Goal: Task Accomplishment & Management: Complete application form

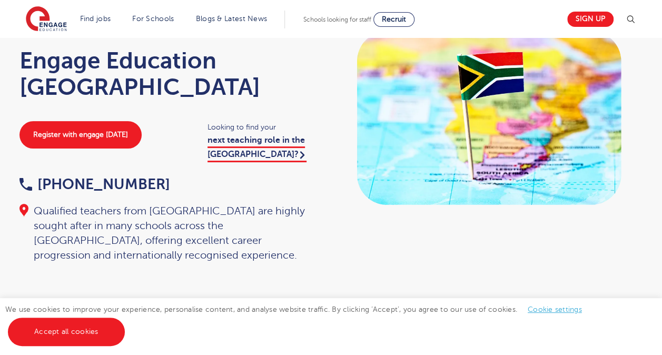
scroll to position [68, 0]
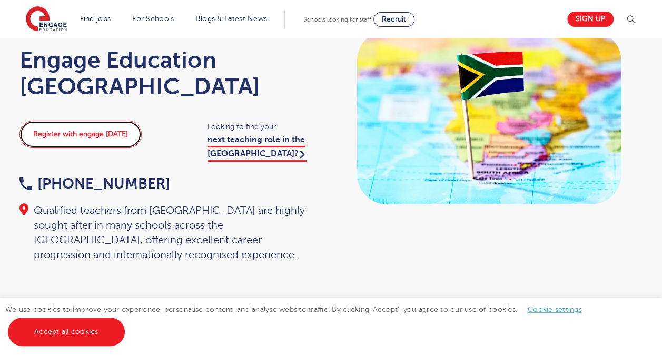
click at [81, 138] on link "Register with engage today" at bounding box center [80, 134] width 122 height 27
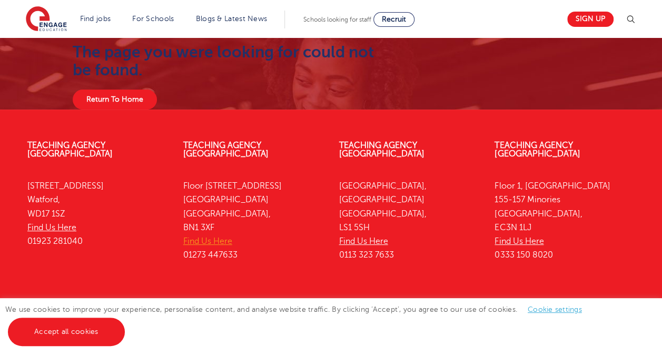
scroll to position [46, 0]
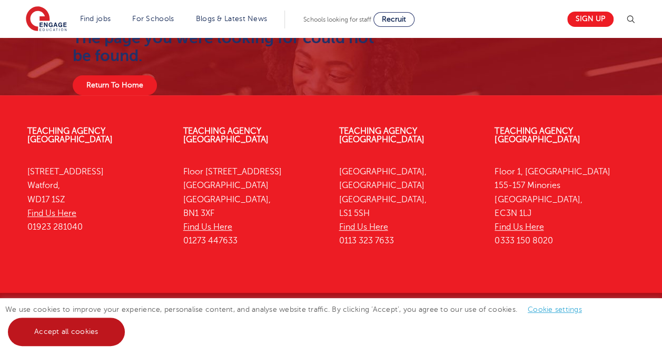
click at [84, 336] on link "Accept all cookies" at bounding box center [66, 331] width 117 height 28
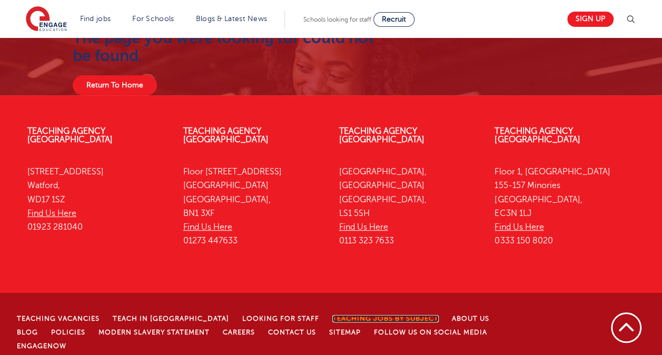
click at [358, 315] on link "Teaching jobs by subject" at bounding box center [385, 318] width 106 height 7
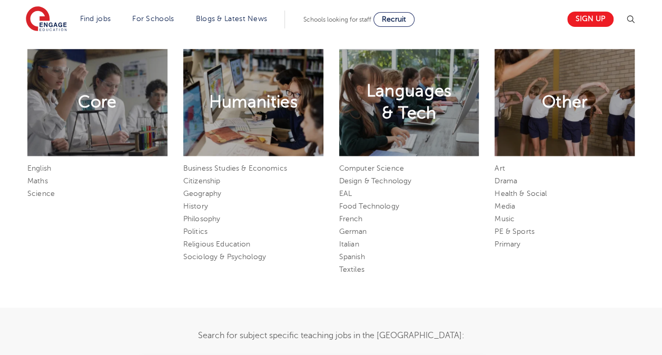
scroll to position [527, 0]
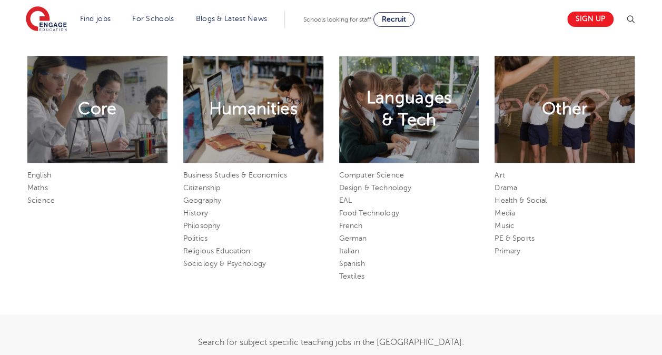
click at [40, 183] on li "Maths" at bounding box center [97, 188] width 140 height 13
click at [40, 187] on link "Maths" at bounding box center [37, 188] width 21 height 8
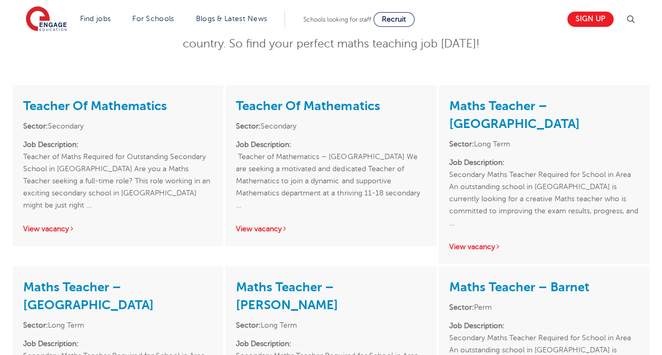
scroll to position [179, 0]
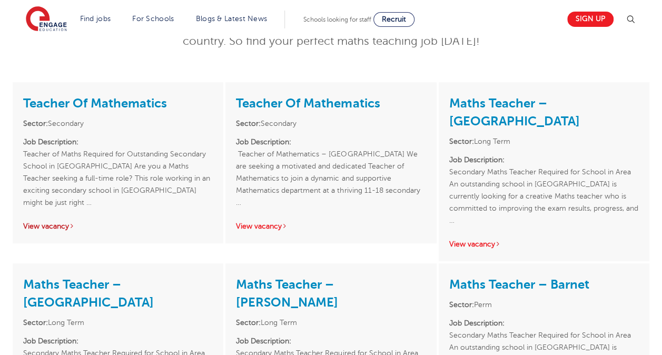
click at [58, 222] on link "View vacancy" at bounding box center [49, 226] width 52 height 8
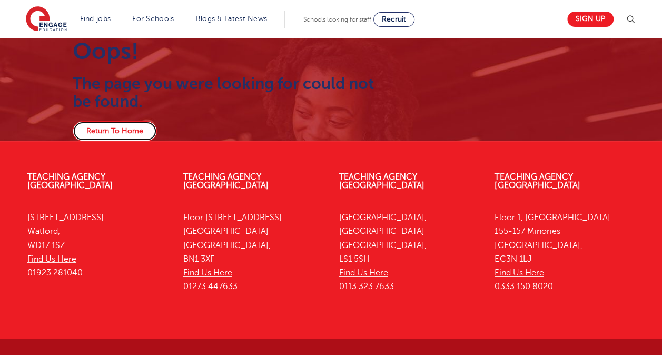
click at [98, 128] on link "Return To Home" at bounding box center [115, 131] width 84 height 20
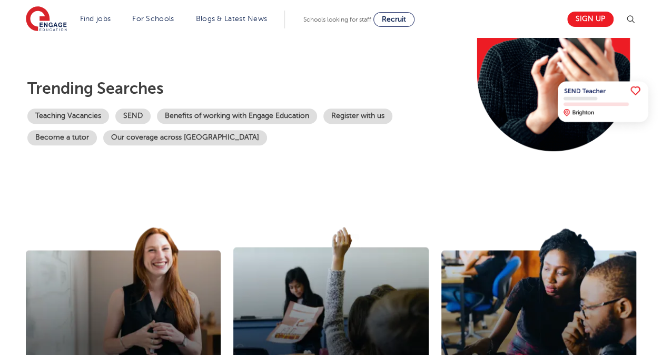
scroll to position [188, 0]
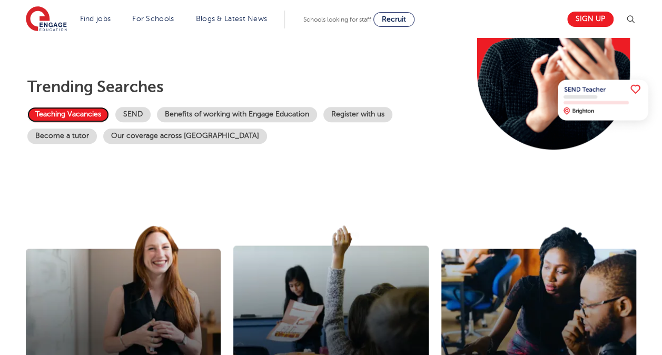
click at [79, 117] on link "Teaching Vacancies" at bounding box center [68, 114] width 82 height 15
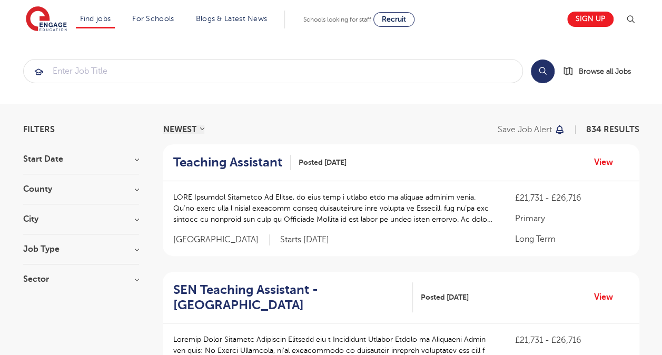
click at [64, 249] on h3 "Job Type" at bounding box center [81, 249] width 116 height 8
click at [135, 250] on h3 "Job Type" at bounding box center [81, 249] width 116 height 8
click at [39, 269] on label "Long Term 47" at bounding box center [67, 271] width 57 height 14
click at [39, 269] on input "Long Term 47" at bounding box center [42, 269] width 7 height 7
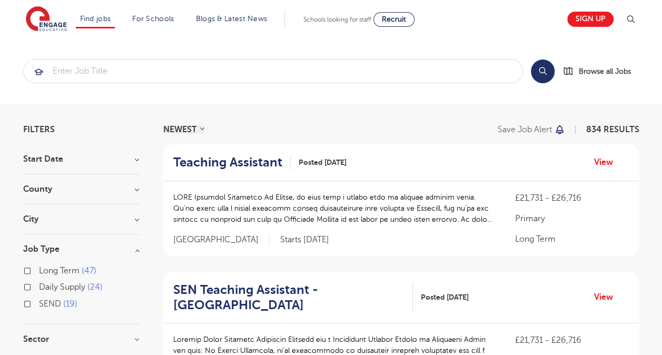
checkbox input "true"
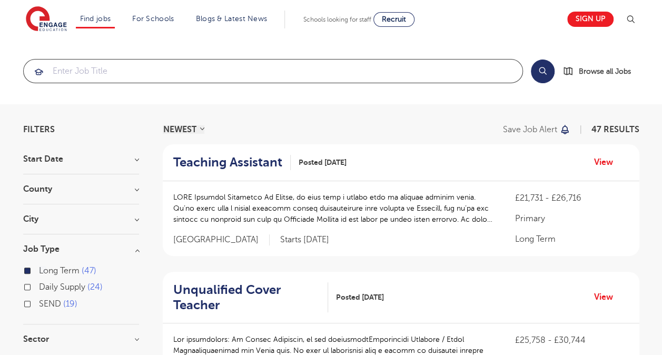
click at [101, 68] on input "search" at bounding box center [273, 70] width 498 height 23
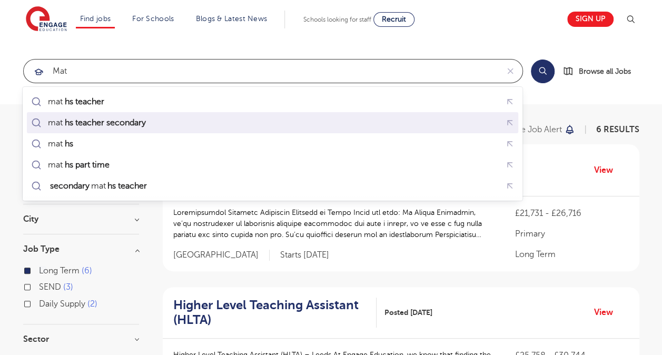
click at [80, 118] on mark "hs teacher secondary" at bounding box center [105, 122] width 84 height 13
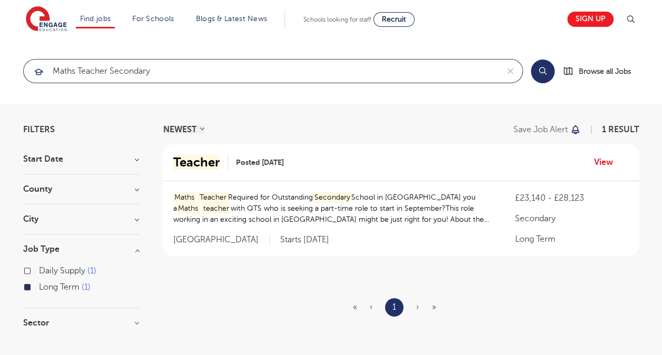
click at [79, 69] on input "maths teacher secondary" at bounding box center [261, 70] width 474 height 23
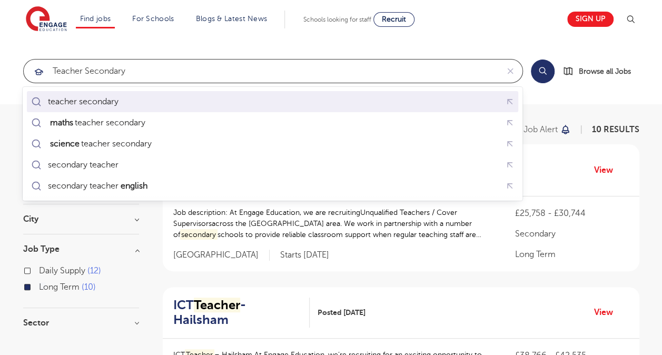
click at [95, 102] on div "teacher secondary" at bounding box center [83, 101] width 71 height 11
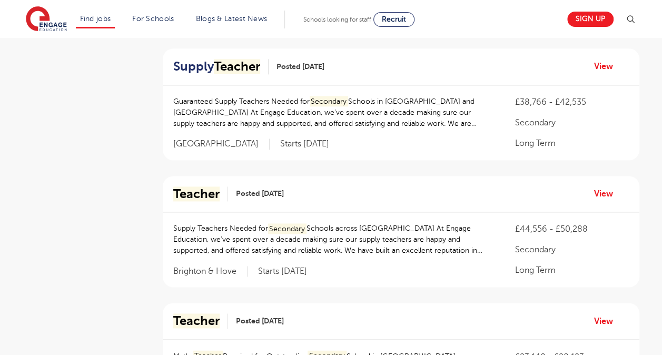
scroll to position [637, 0]
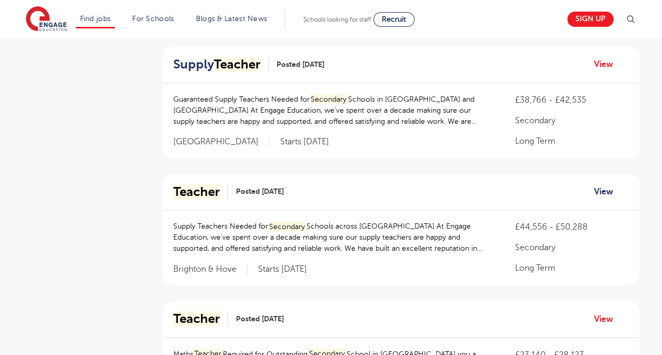
type input "teacher secondary"
click at [602, 185] on link "View" at bounding box center [607, 192] width 27 height 14
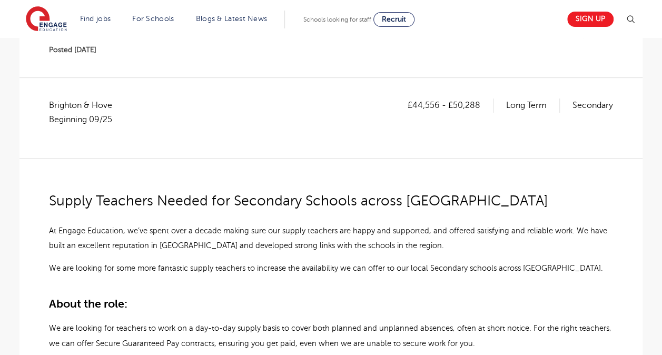
scroll to position [149, 0]
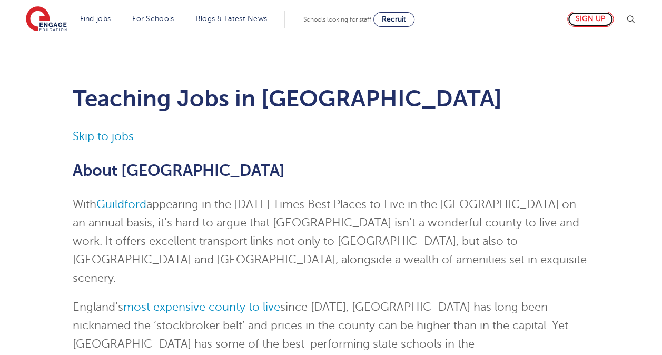
click at [593, 20] on link "Sign up" at bounding box center [590, 19] width 46 height 15
